Goal: Check status: Check status

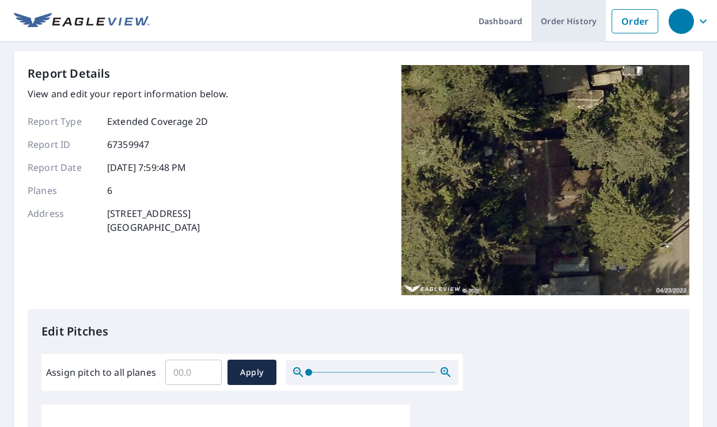
click at [566, 19] on link "Order History" at bounding box center [569, 21] width 74 height 42
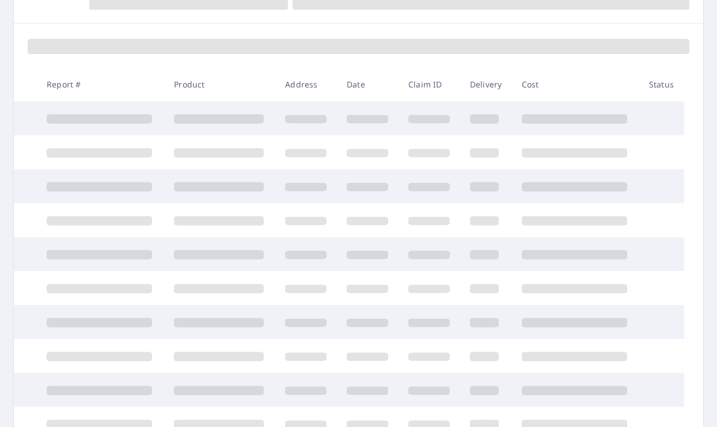
scroll to position [145, 0]
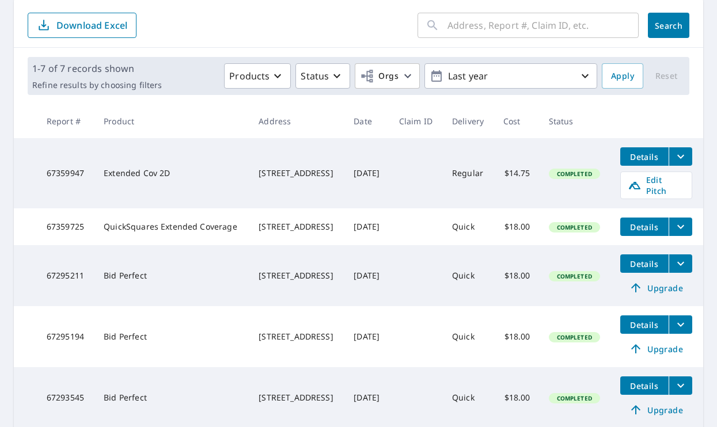
scroll to position [121, 0]
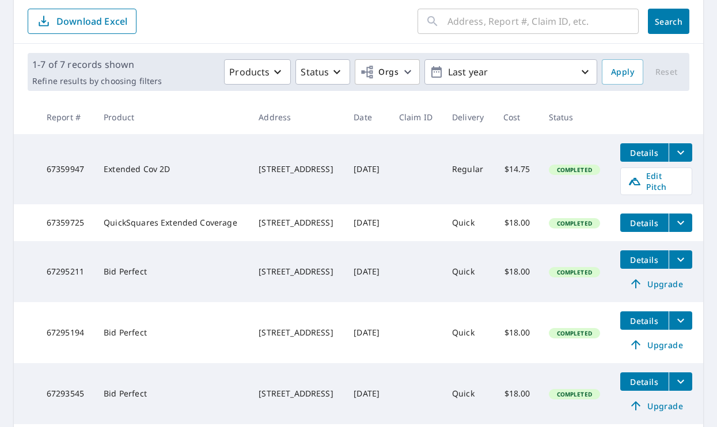
click at [686, 160] on icon "filesDropdownBtn-67359947" at bounding box center [681, 153] width 14 height 14
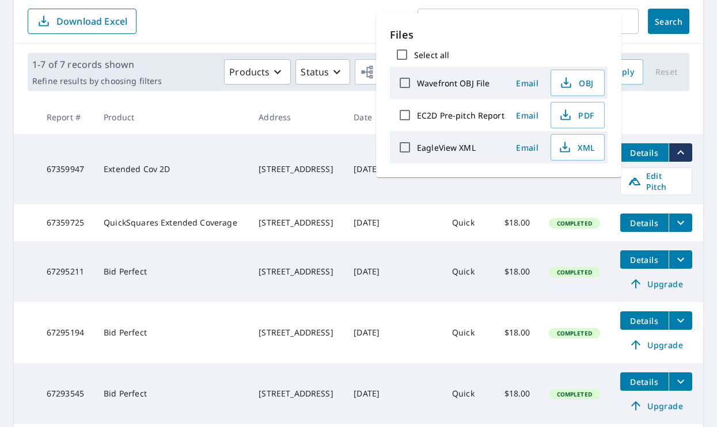
click at [684, 154] on icon "filesDropdownBtn-67359947" at bounding box center [680, 152] width 7 height 4
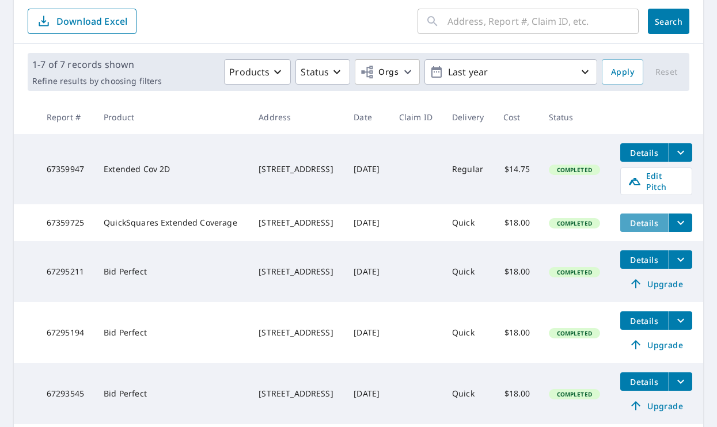
click at [654, 229] on span "Details" at bounding box center [644, 223] width 35 height 11
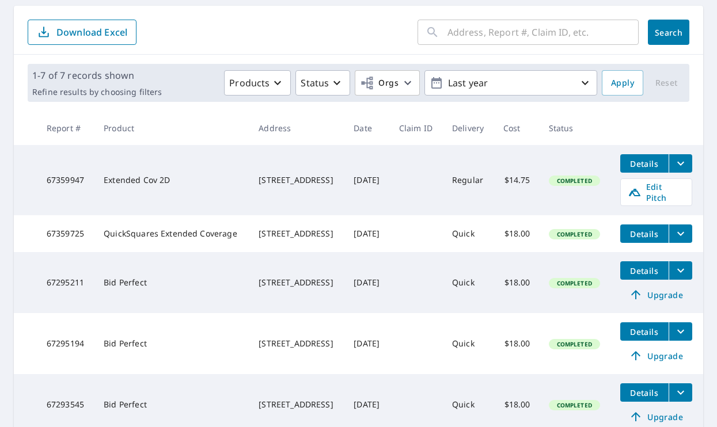
click at [409, 42] on form "​ Search Download Excel" at bounding box center [359, 32] width 662 height 25
